Goal: Task Accomplishment & Management: Use online tool/utility

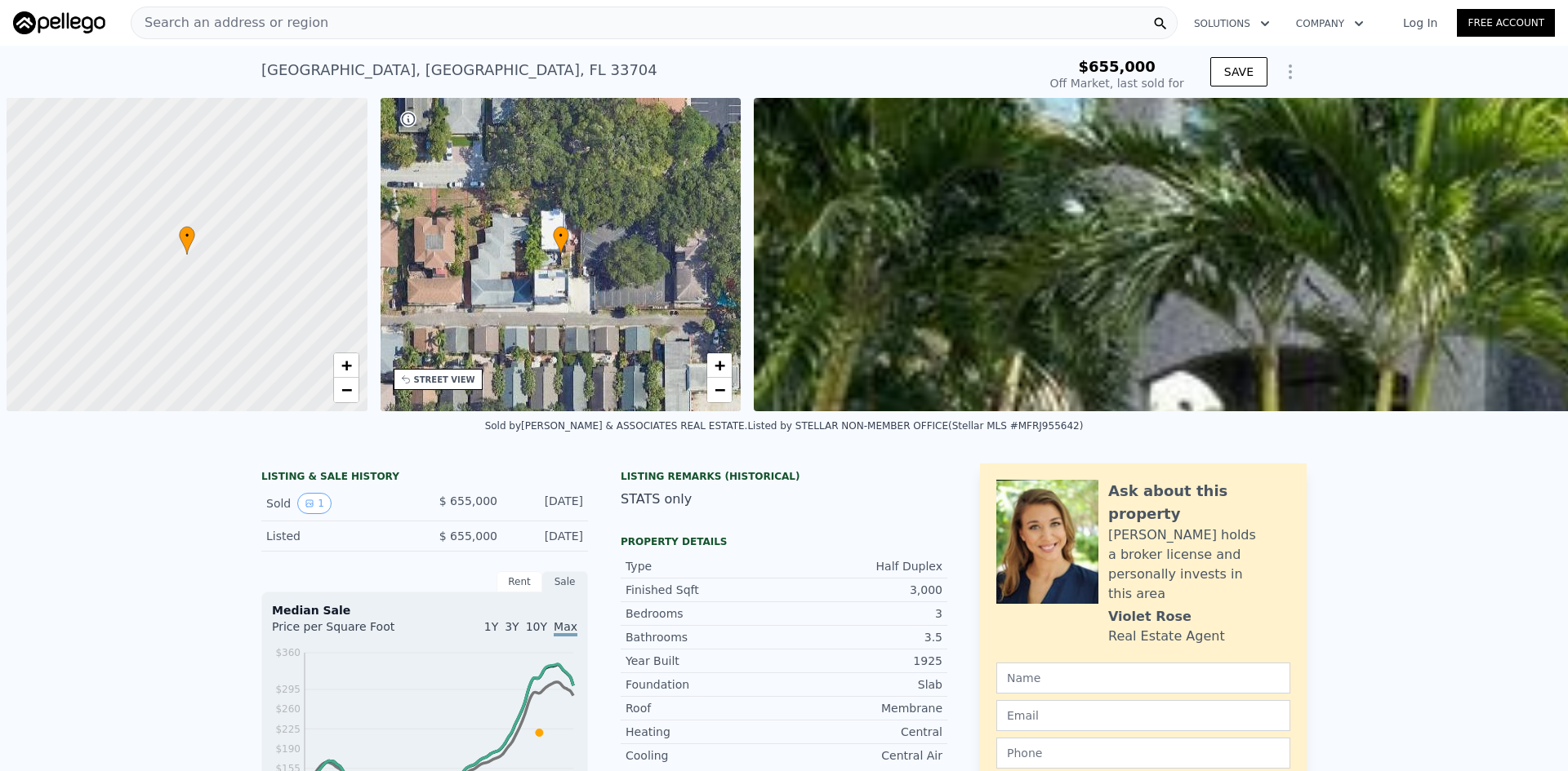
scroll to position [0, 747]
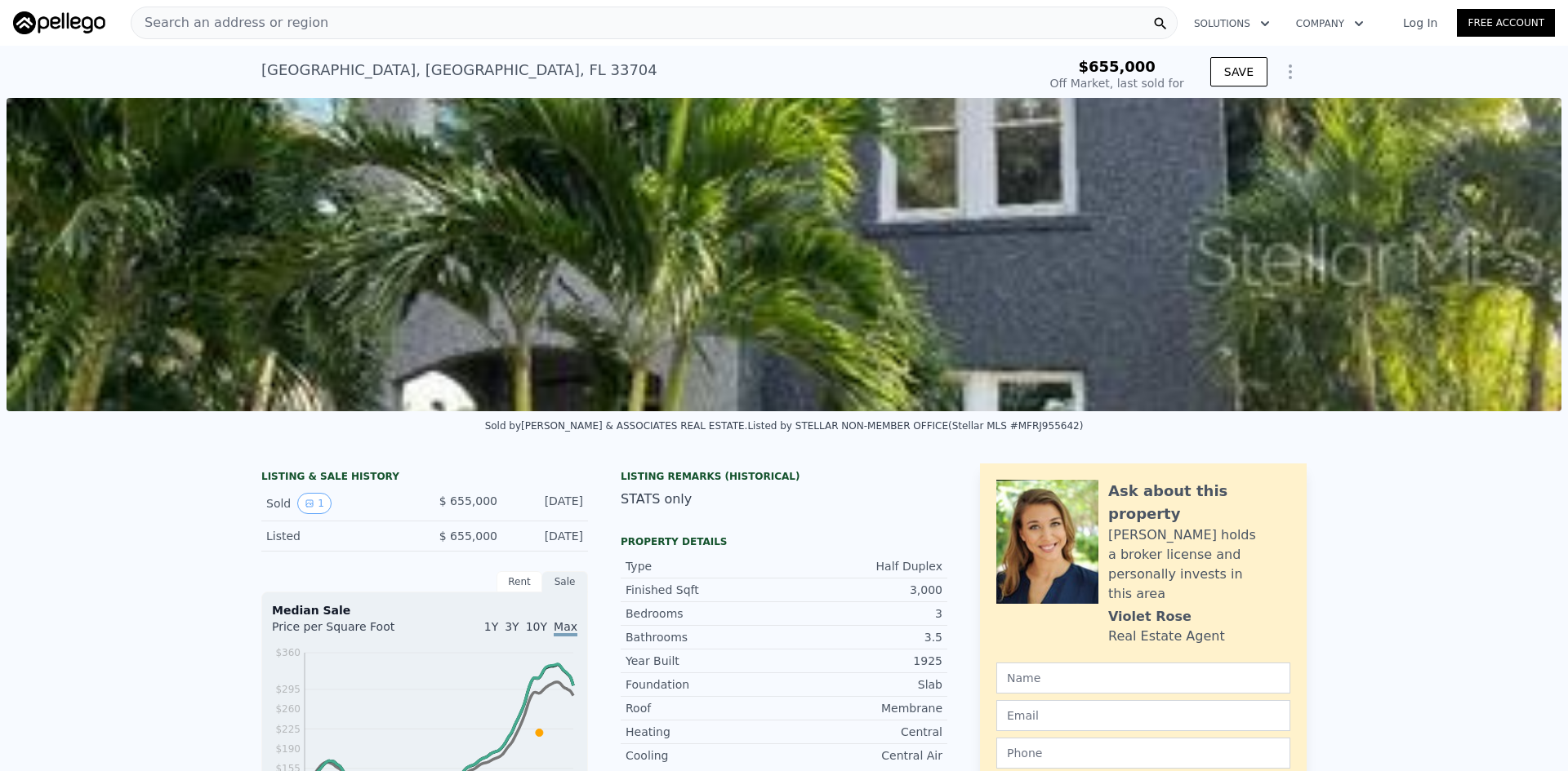
type input "$ 657,000"
type input "-$ 99,572"
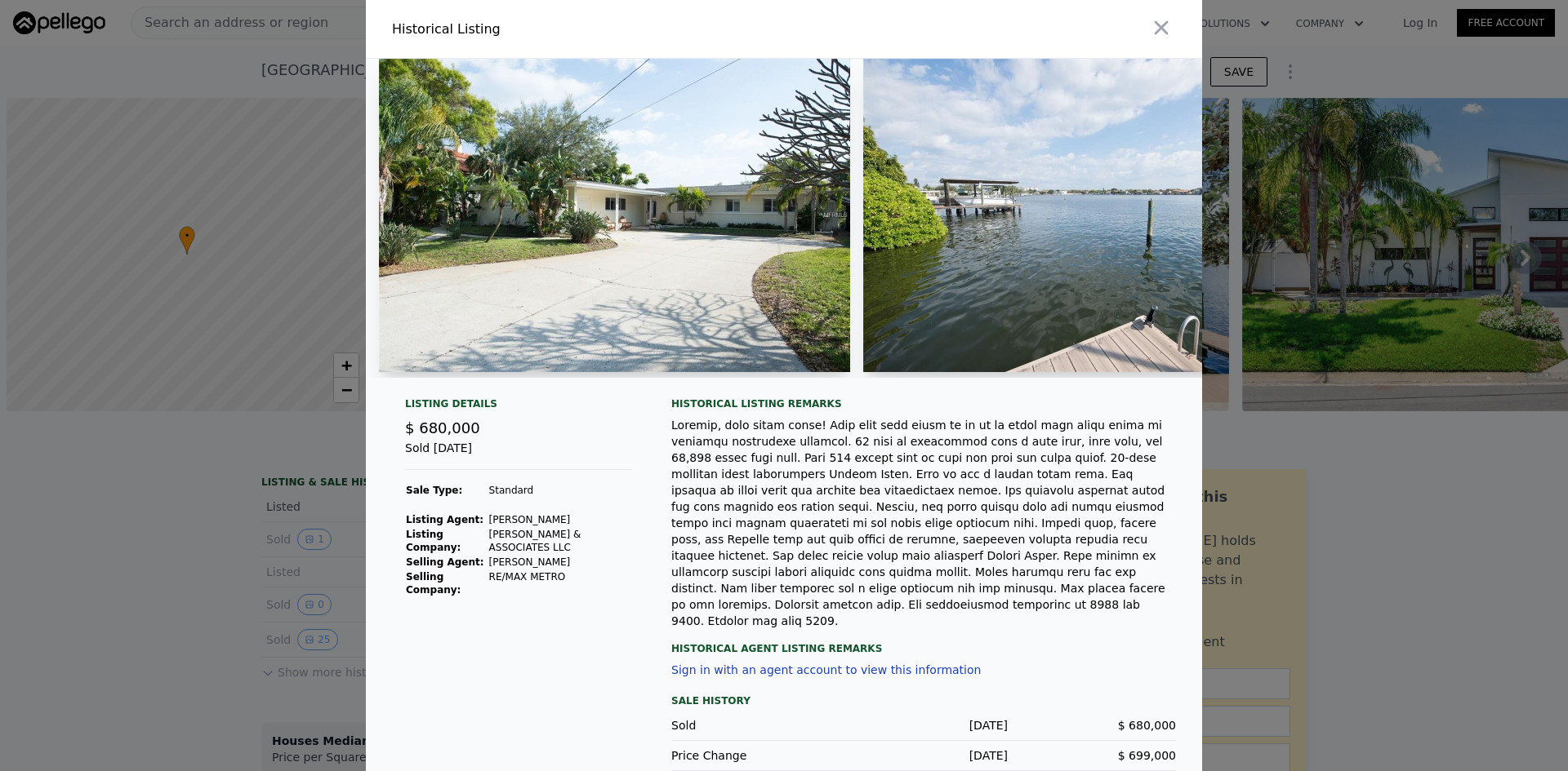
scroll to position [0, 6]
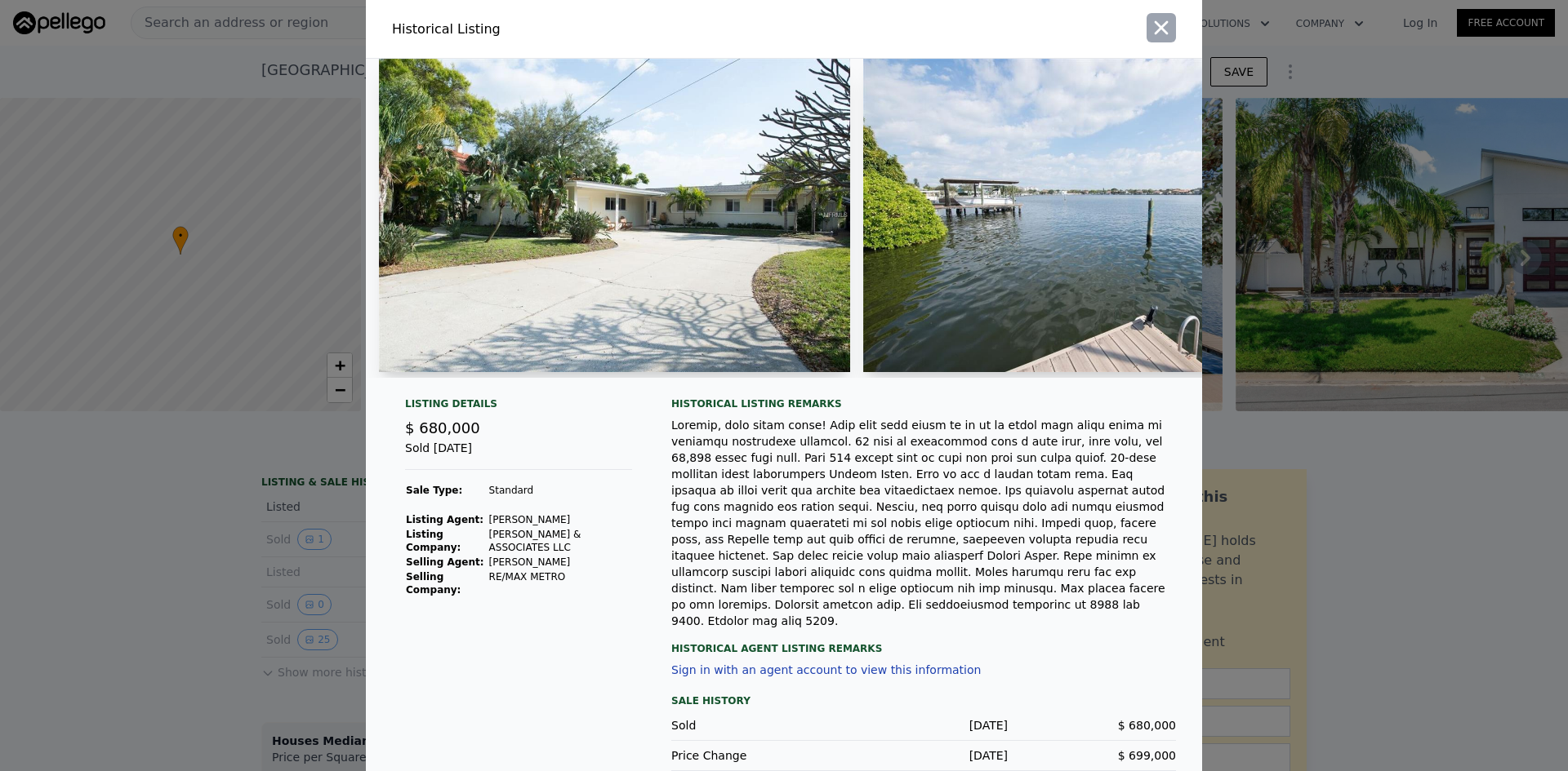
click at [1149, 29] on icon "button" at bounding box center [1160, 27] width 23 height 23
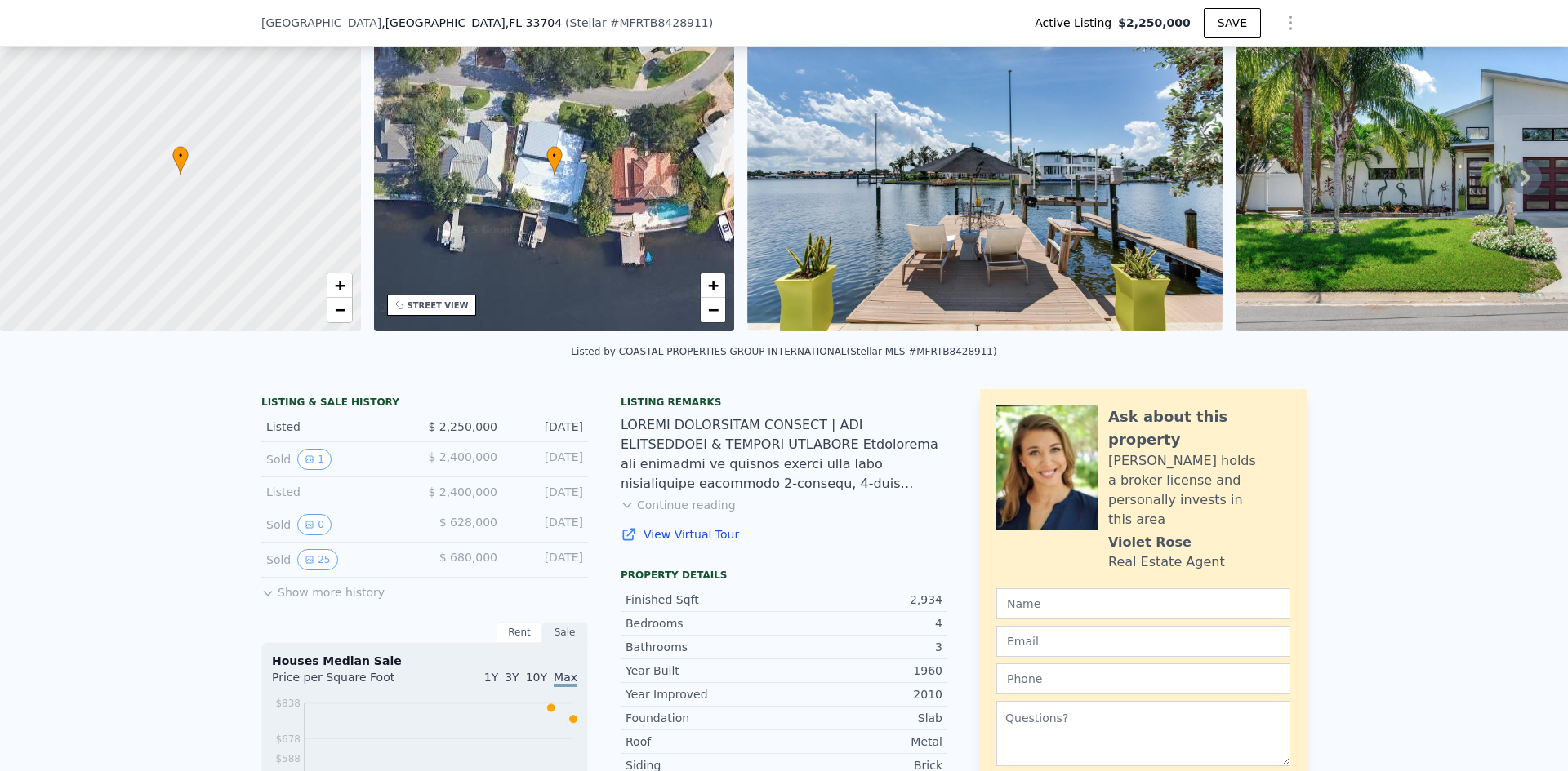
scroll to position [76, 0]
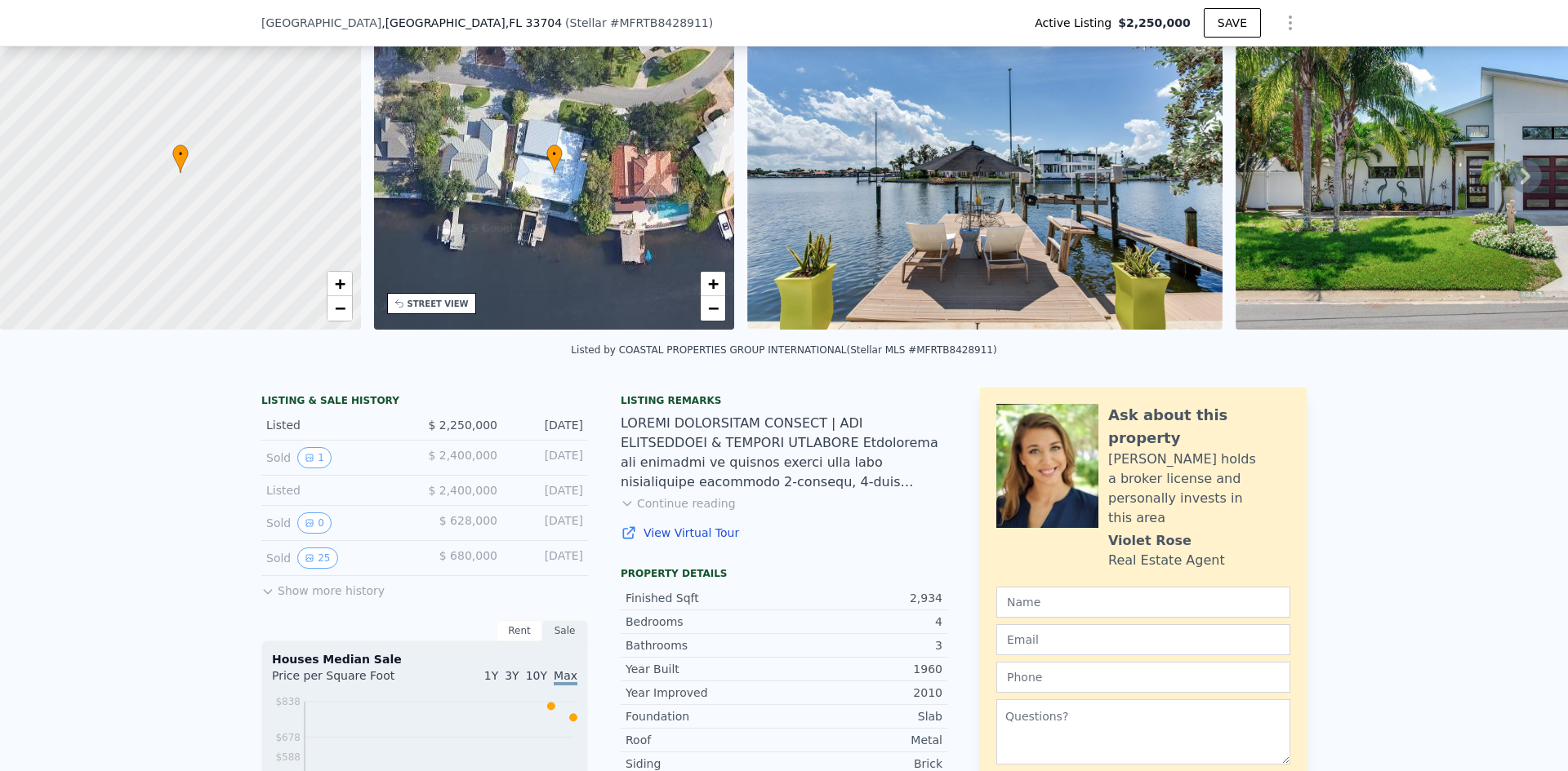
click at [1513, 173] on icon at bounding box center [1525, 177] width 33 height 33
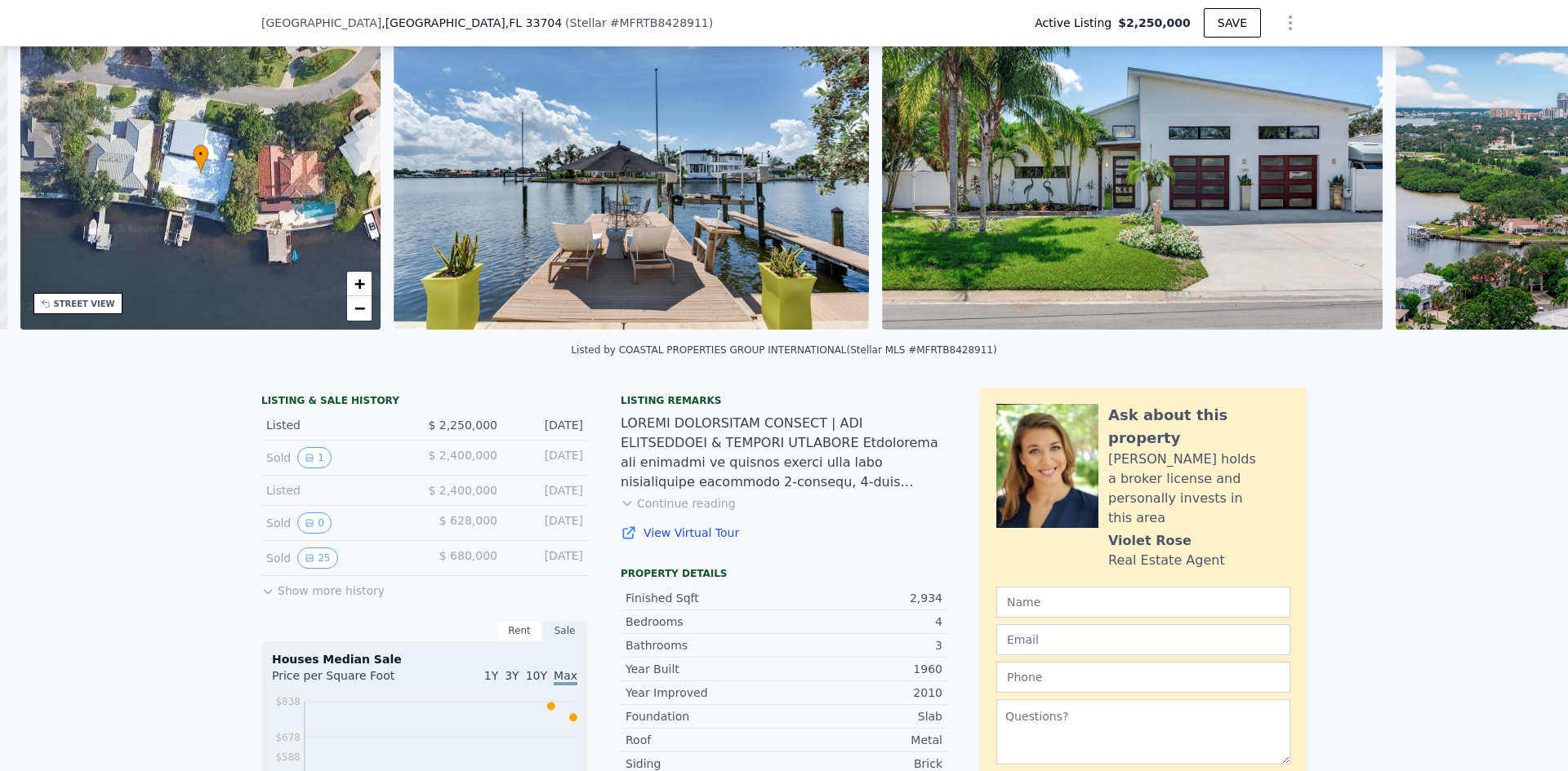
scroll to position [0, 380]
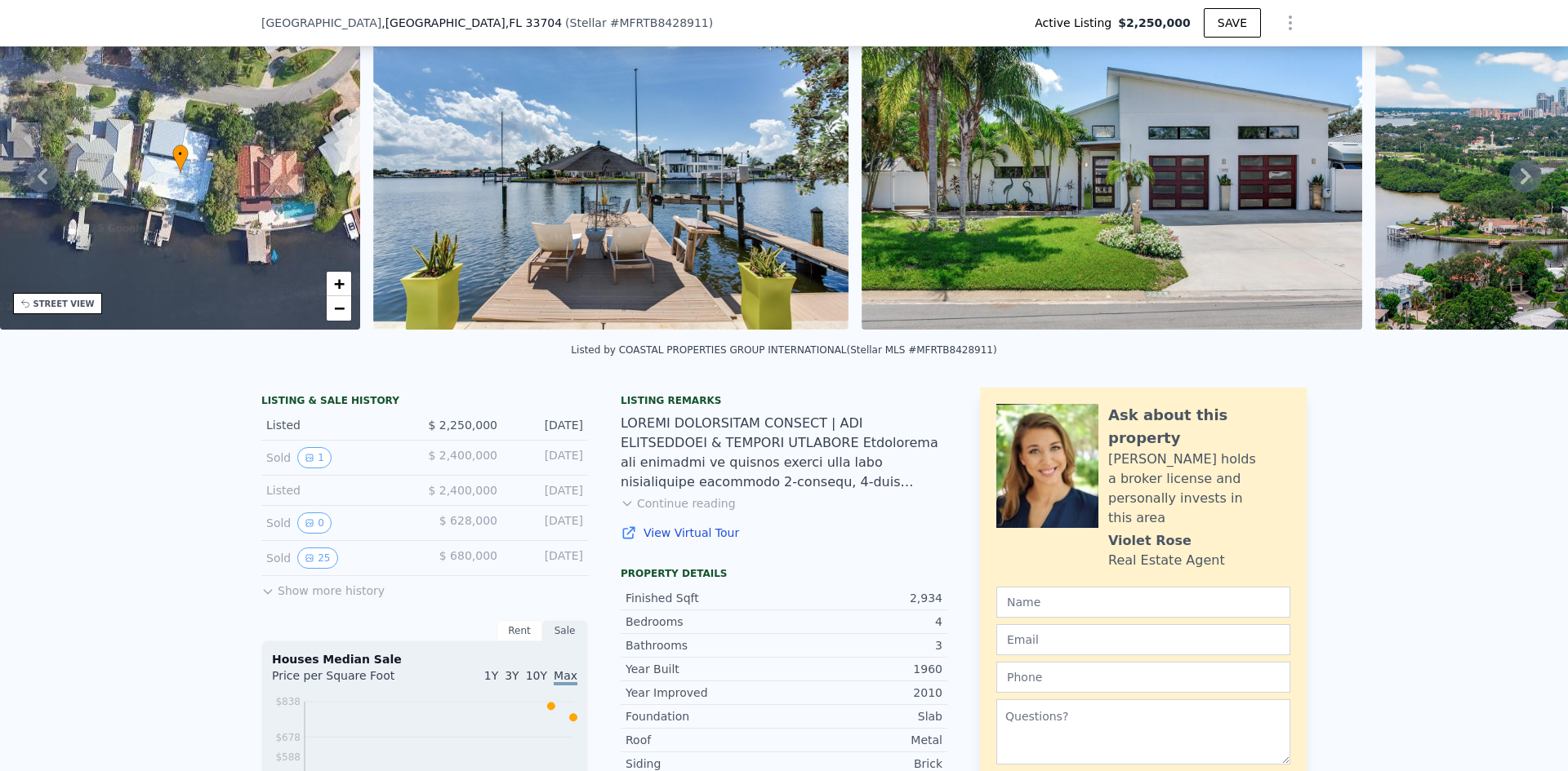
click at [1508, 185] on icon at bounding box center [1525, 177] width 33 height 33
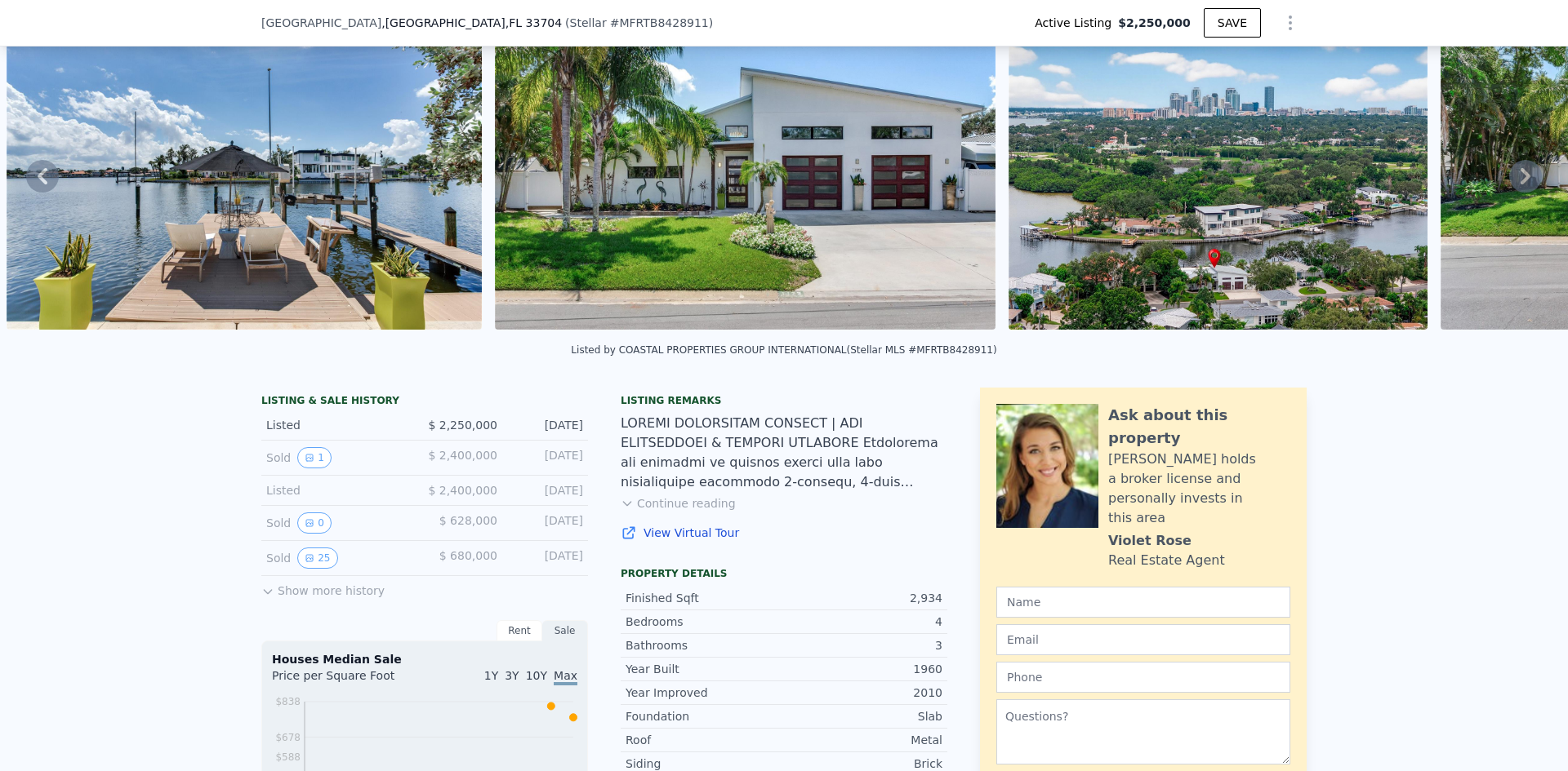
click at [1508, 185] on icon at bounding box center [1525, 177] width 33 height 33
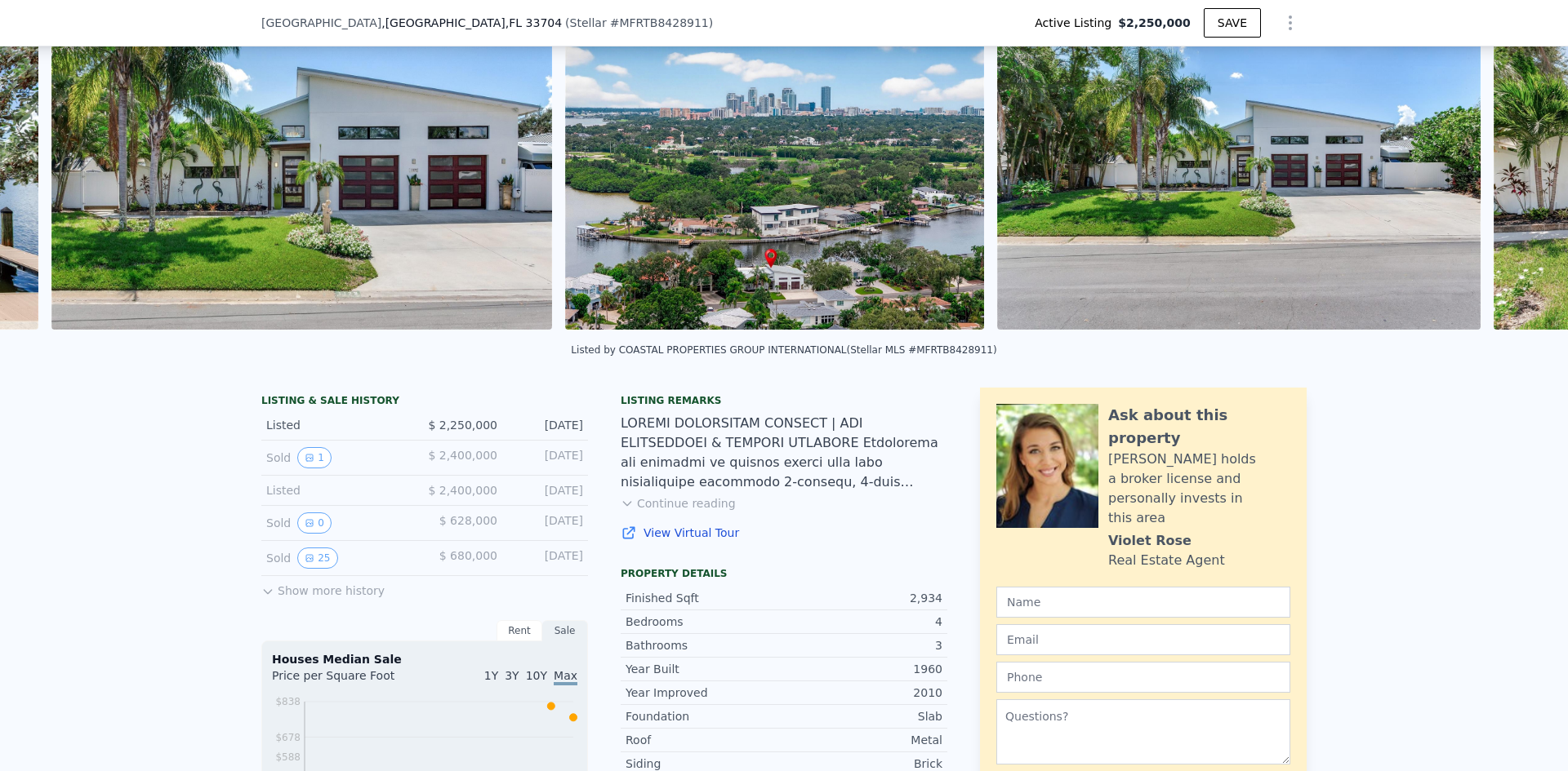
scroll to position [0, 1236]
